Goal: Check status: Check status

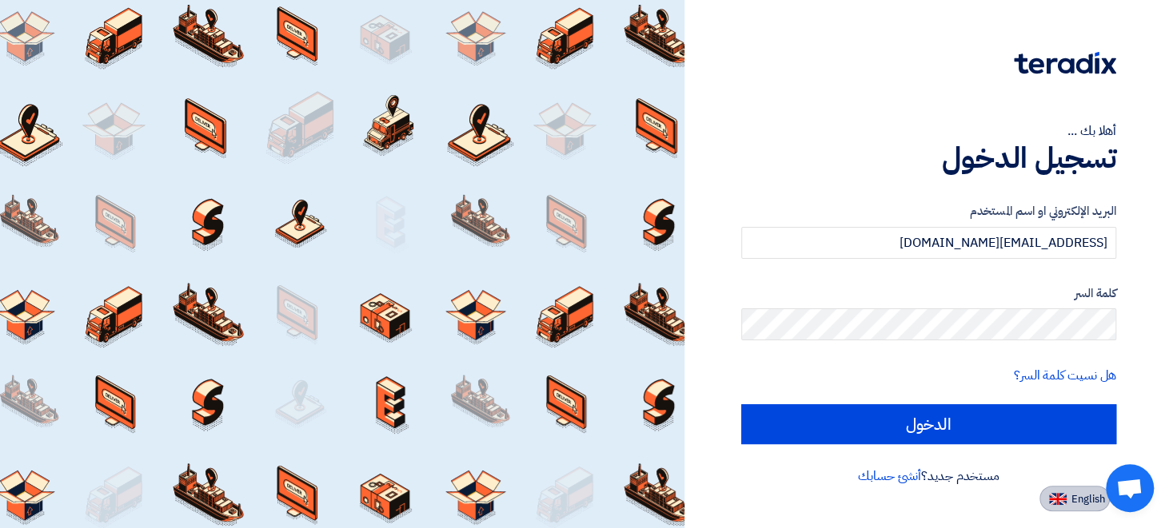
click at [1069, 497] on button "English" at bounding box center [1074, 499] width 70 height 26
type input "Sign in"
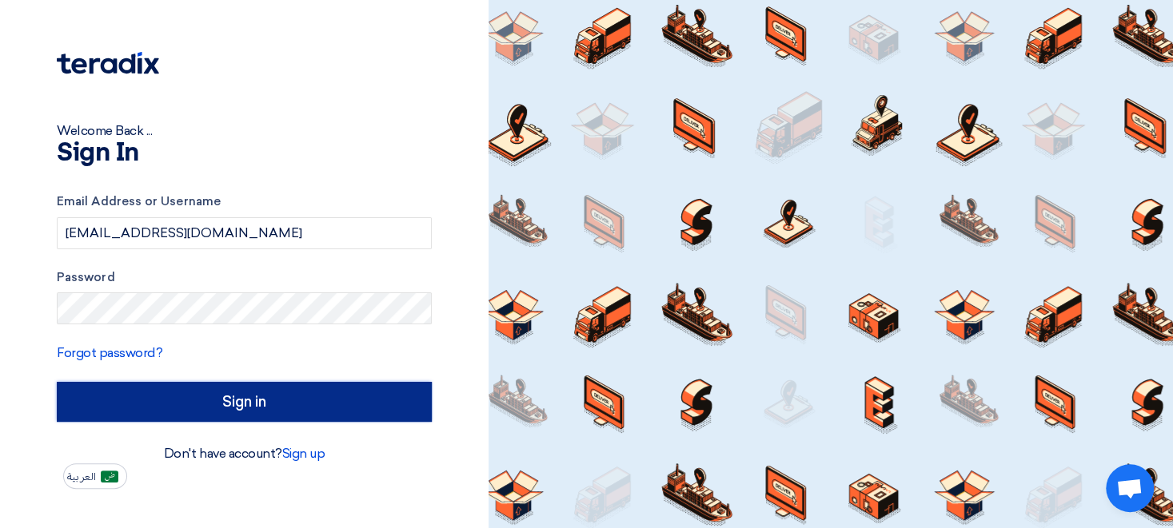
click at [281, 403] on input "Sign in" at bounding box center [244, 402] width 375 height 40
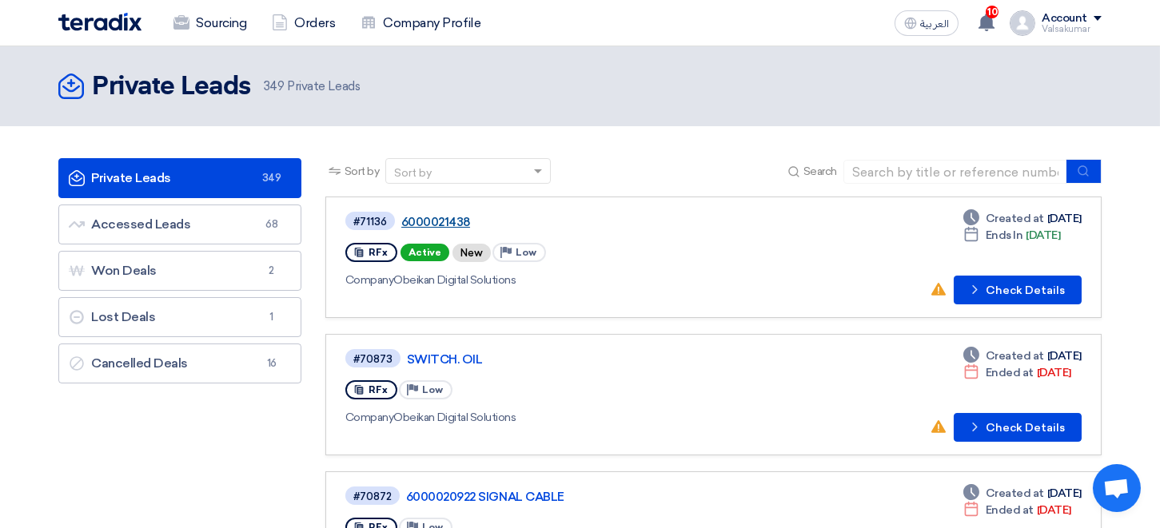
click at [436, 223] on link "6000021438" at bounding box center [601, 222] width 400 height 14
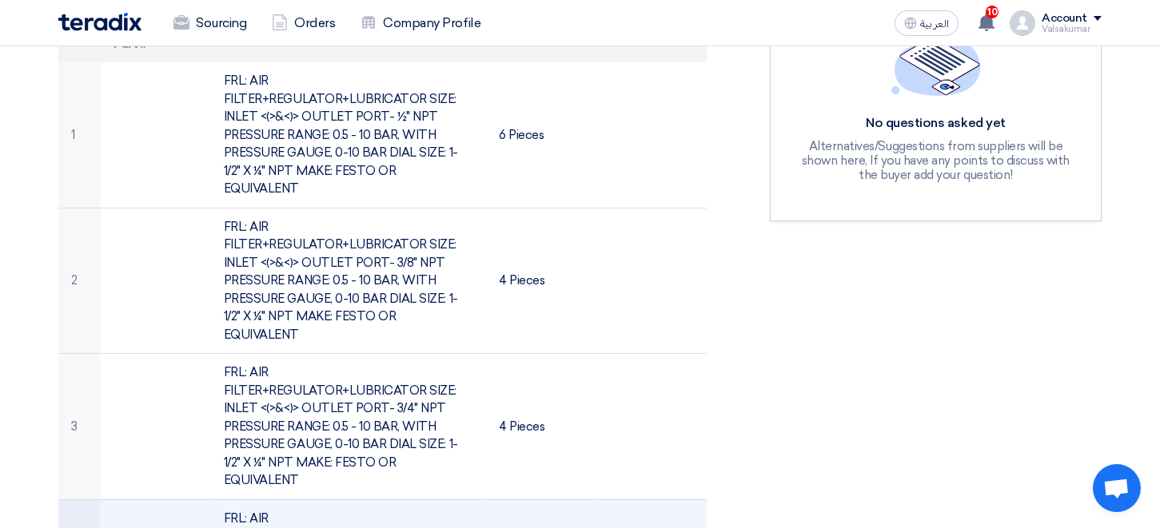
scroll to position [352, 0]
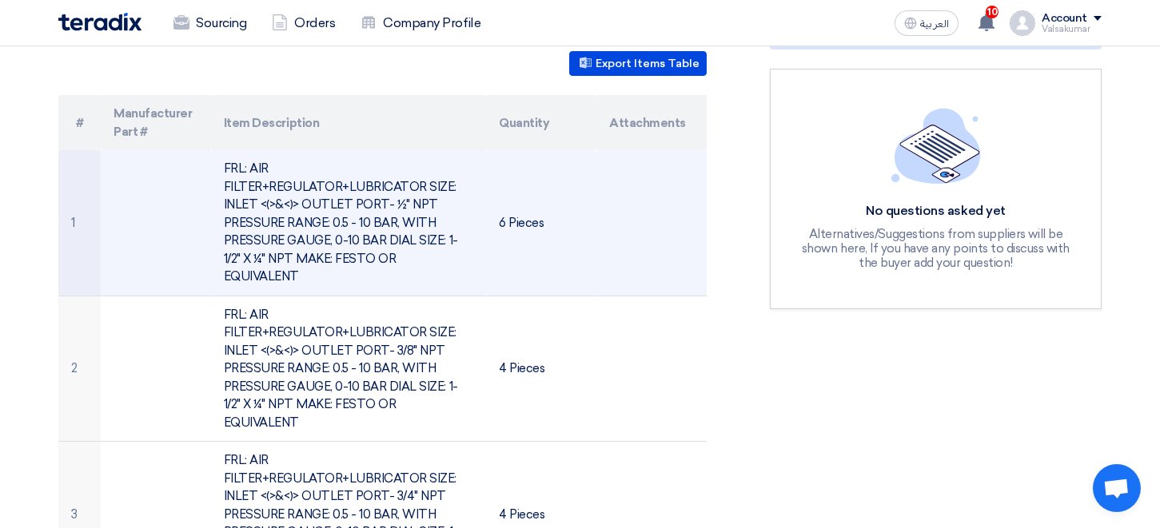
drag, startPoint x: 442, startPoint y: 242, endPoint x: 324, endPoint y: 201, distance: 125.4
click at [324, 201] on td "FRL: AIR FILTER+REGULATOR+LUBRICATOR SIZE: INLET <(>&<)> OUTLET PORT- ½" NPT PR…" at bounding box center [349, 222] width 276 height 145
click at [440, 237] on td "FRL: AIR FILTER+REGULATOR+LUBRICATOR SIZE: INLET <(>&<)> OUTLET PORT- ½" NPT PR…" at bounding box center [349, 222] width 276 height 145
drag, startPoint x: 442, startPoint y: 234, endPoint x: 221, endPoint y: 161, distance: 233.3
click at [221, 161] on td "FRL: AIR FILTER+REGULATOR+LUBRICATOR SIZE: INLET <(>&<)> OUTLET PORT- ½" NPT PR…" at bounding box center [349, 222] width 276 height 145
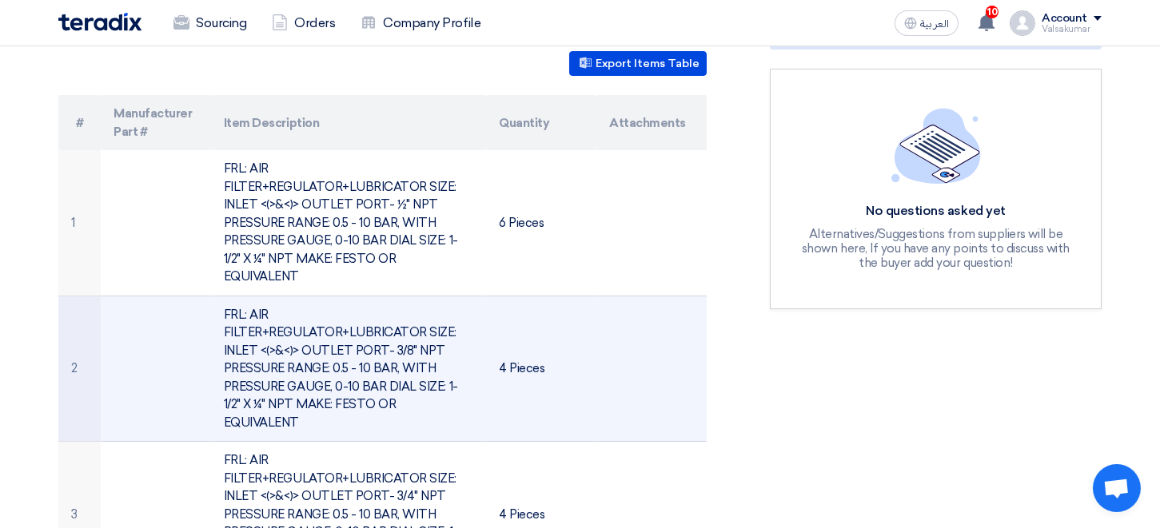
copy td "FRL: AIR FILTER+REGULATOR+LUBRICATOR SIZE: INLET <(>&<)> OUTLET PORT- ½" NPT PR…"
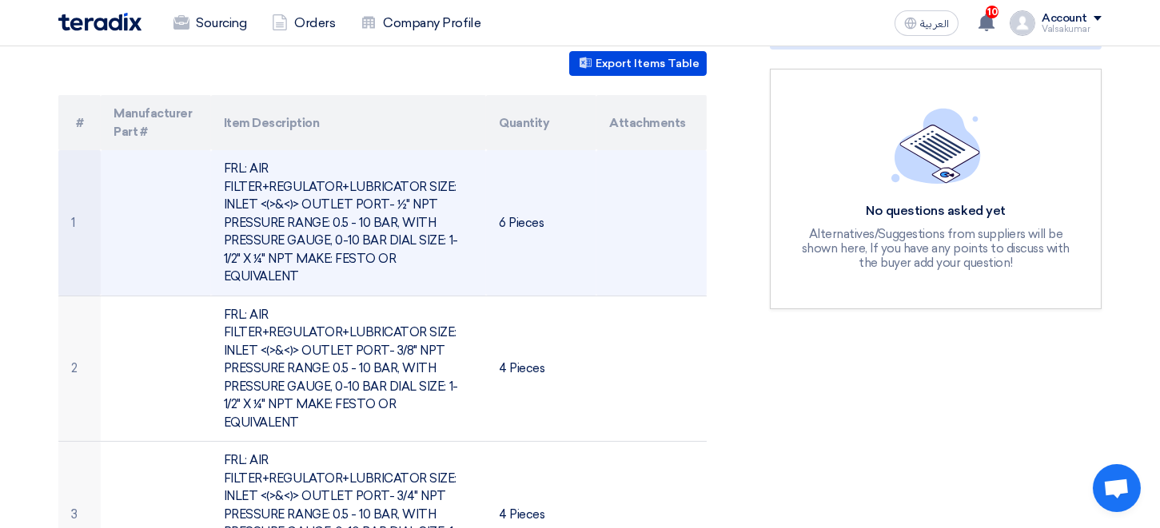
click at [356, 229] on td "FRL: AIR FILTER+REGULATOR+LUBRICATOR SIZE: INLET <(>&<)> OUTLET PORT- ½" NPT PR…" at bounding box center [349, 222] width 276 height 145
